Goal: Find specific page/section: Find specific page/section

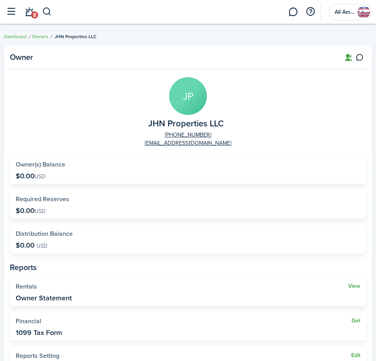
click at [48, 14] on button "button" at bounding box center [47, 11] width 10 height 13
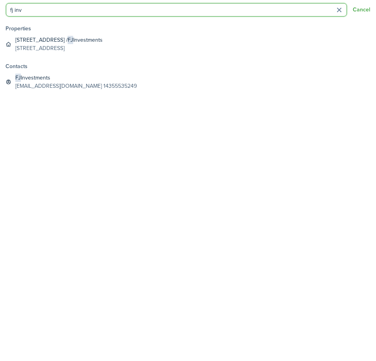
type input "fj inv"
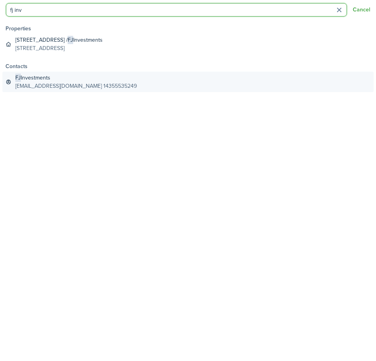
click at [49, 78] on global-search-item-title "FJ Investments" at bounding box center [76, 78] width 122 height 8
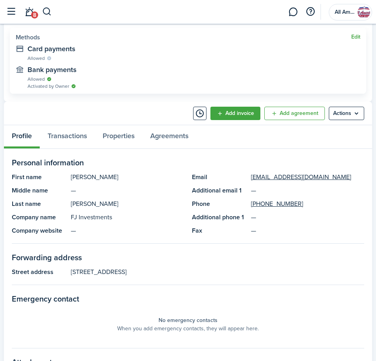
scroll to position [399, 0]
click at [46, 9] on button "button" at bounding box center [47, 11] width 10 height 13
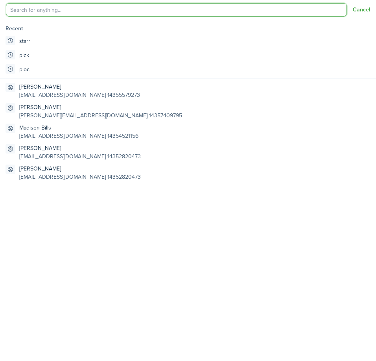
scroll to position [0, 0]
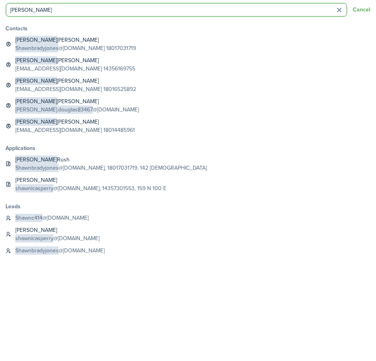
type input "[PERSON_NAME]"
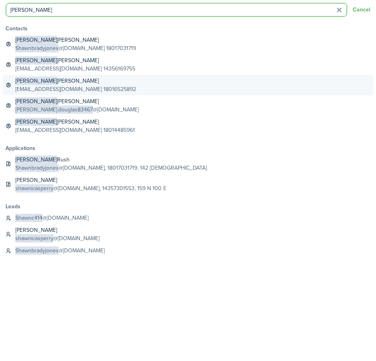
click at [70, 79] on global-search-item-title "[PERSON_NAME]" at bounding box center [75, 81] width 121 height 8
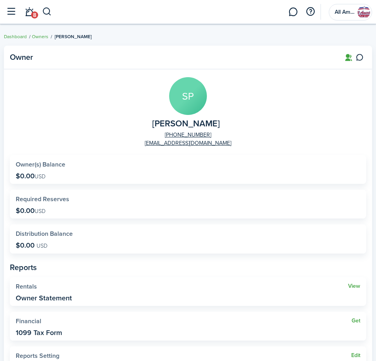
click at [47, 8] on button "button" at bounding box center [47, 11] width 10 height 13
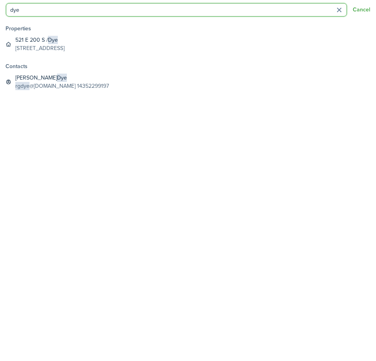
type input "dye"
click at [69, 92] on global-search-list-section "Contacts [PERSON_NAME] rgdye @[DOMAIN_NAME] 14352299197" at bounding box center [188, 77] width 376 height 38
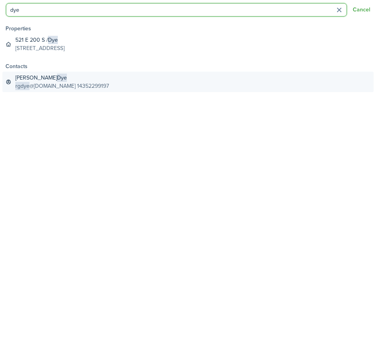
click at [67, 89] on global-search-item-description "rgdye @[DOMAIN_NAME] 14352299197" at bounding box center [62, 86] width 94 height 8
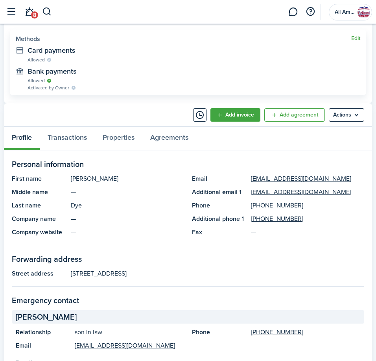
scroll to position [400, 0]
